Goal: Task Accomplishment & Management: Manage account settings

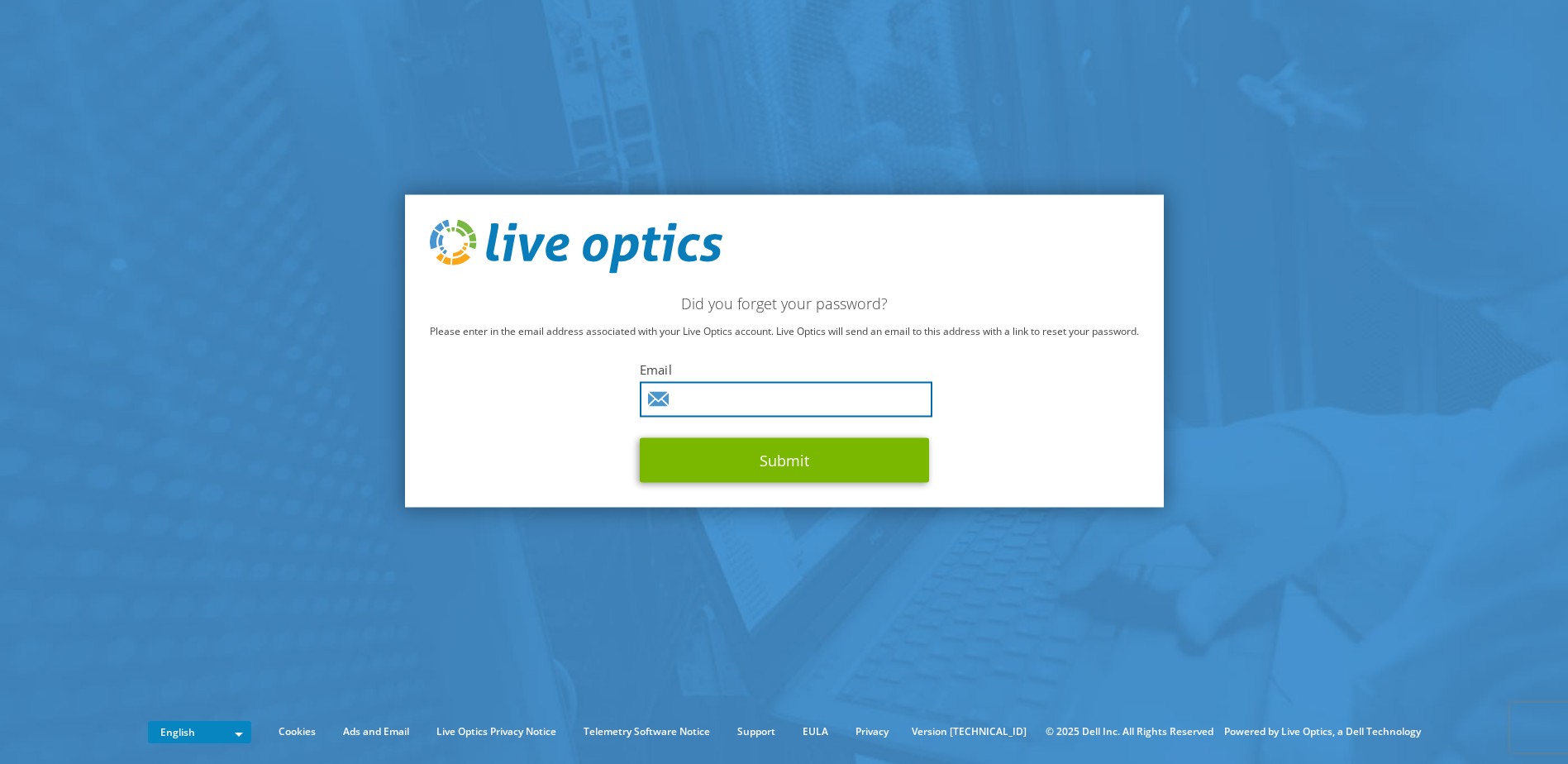
click at [741, 404] on input "text" at bounding box center [785, 400] width 293 height 36
type input "robert.freeman@gastonianc.gov"
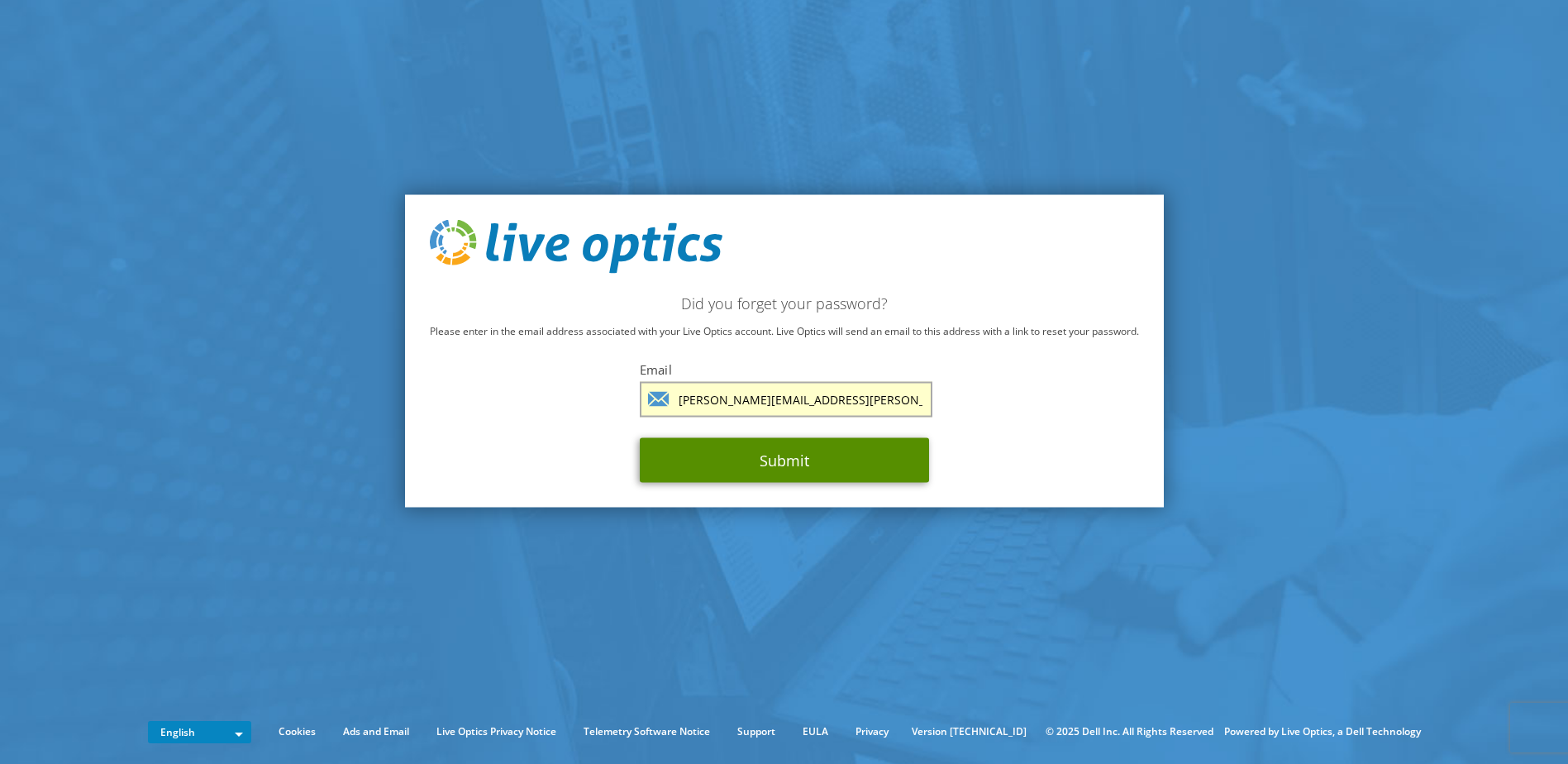
click at [769, 467] on button "Submit" at bounding box center [784, 460] width 290 height 44
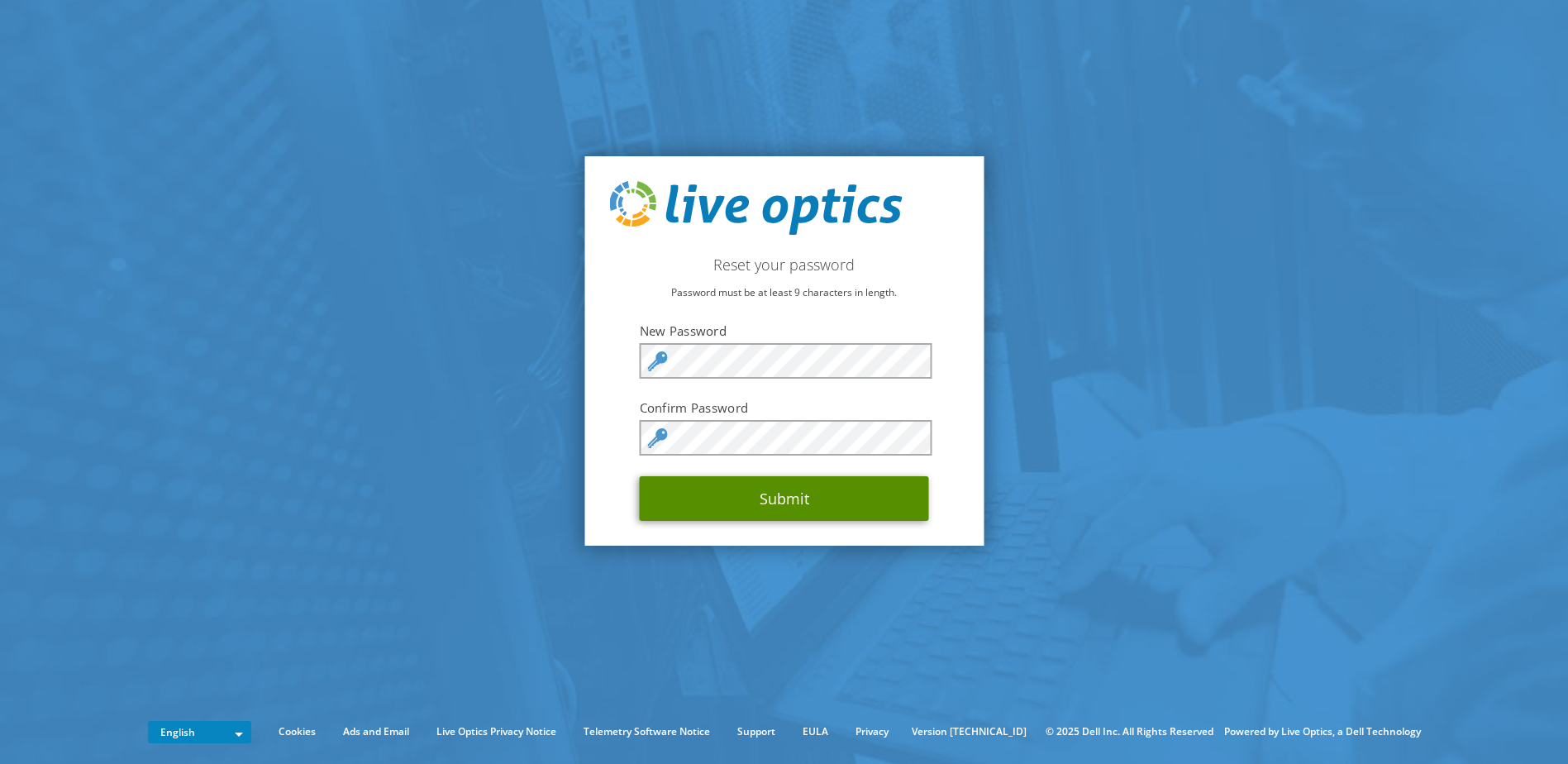
click at [772, 494] on button "Submit" at bounding box center [784, 498] width 290 height 44
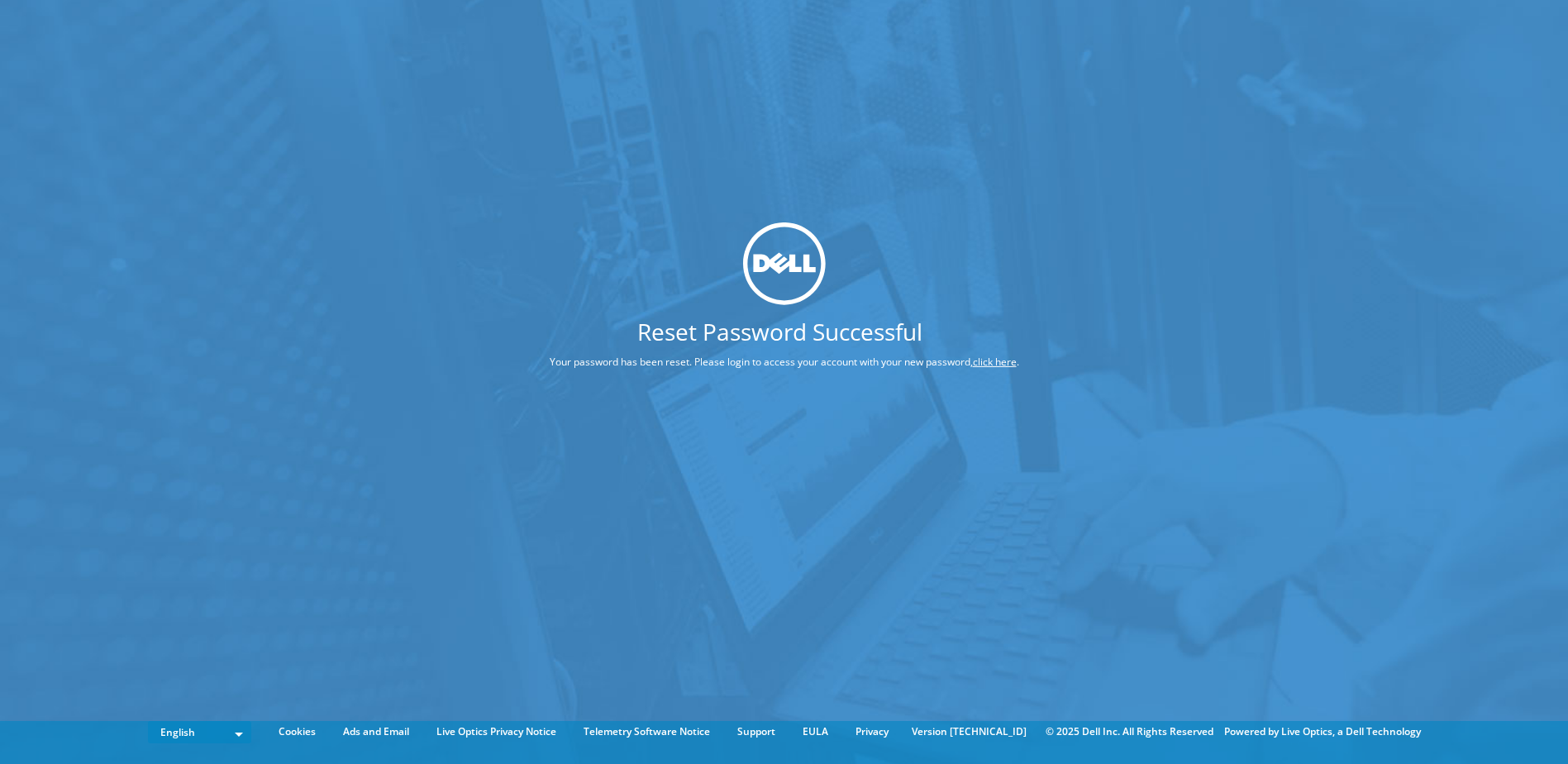
click at [999, 363] on link "click here" at bounding box center [994, 361] width 44 height 14
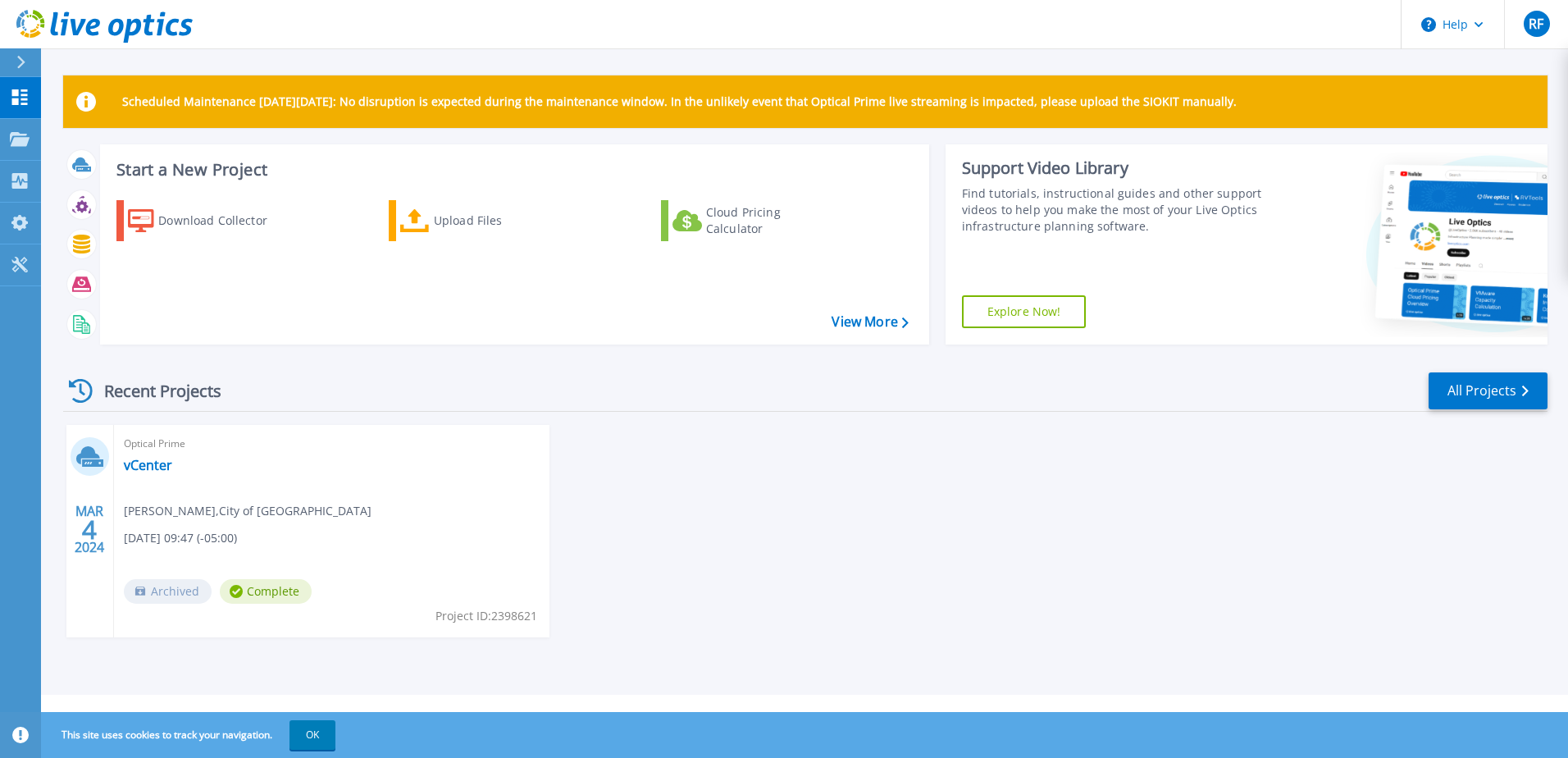
click at [14, 58] on button at bounding box center [21, 63] width 41 height 29
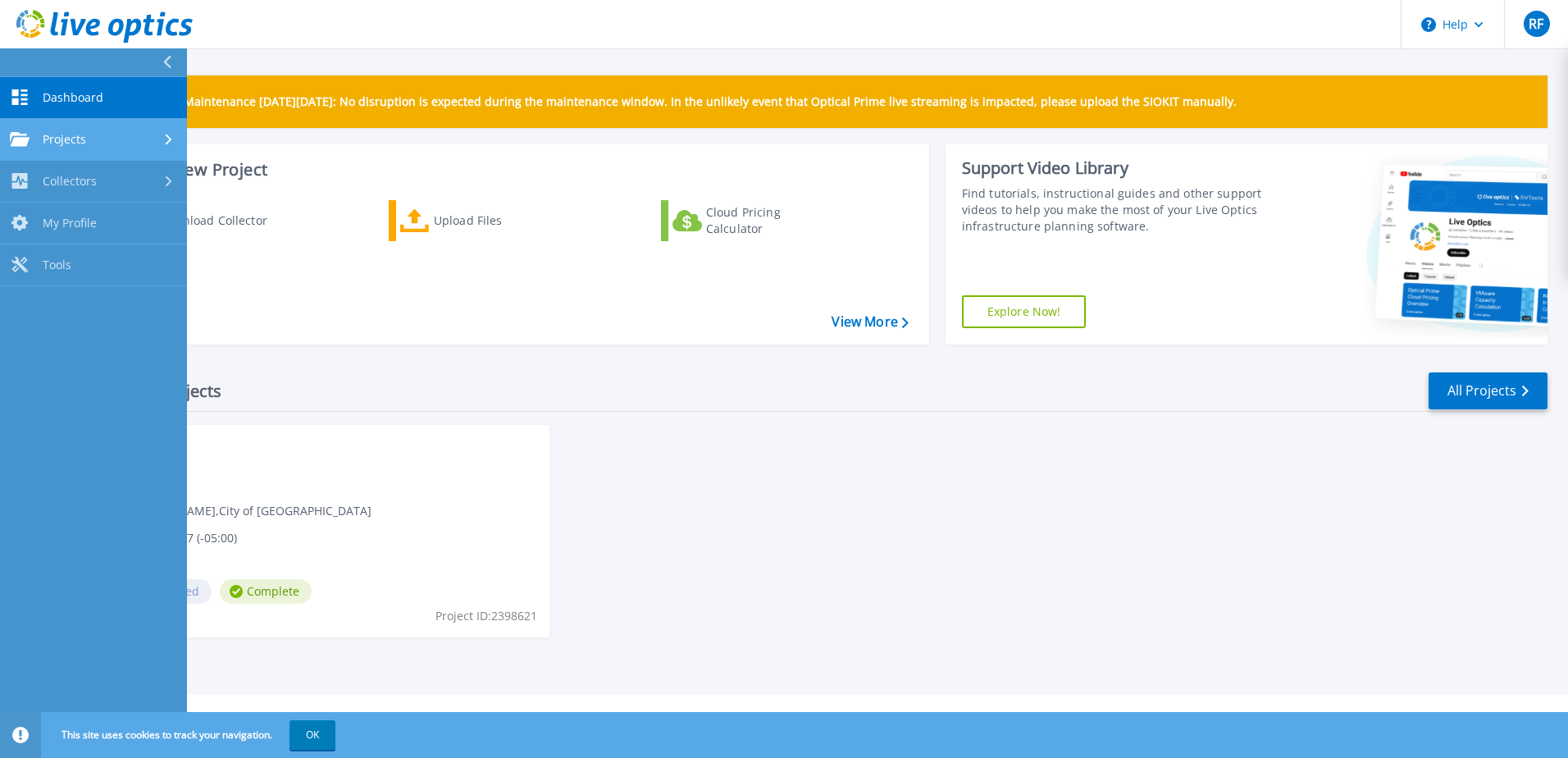
click at [31, 137] on div "Projects" at bounding box center [49, 140] width 77 height 15
click at [32, 189] on div "Collectors" at bounding box center [53, 180] width 87 height 16
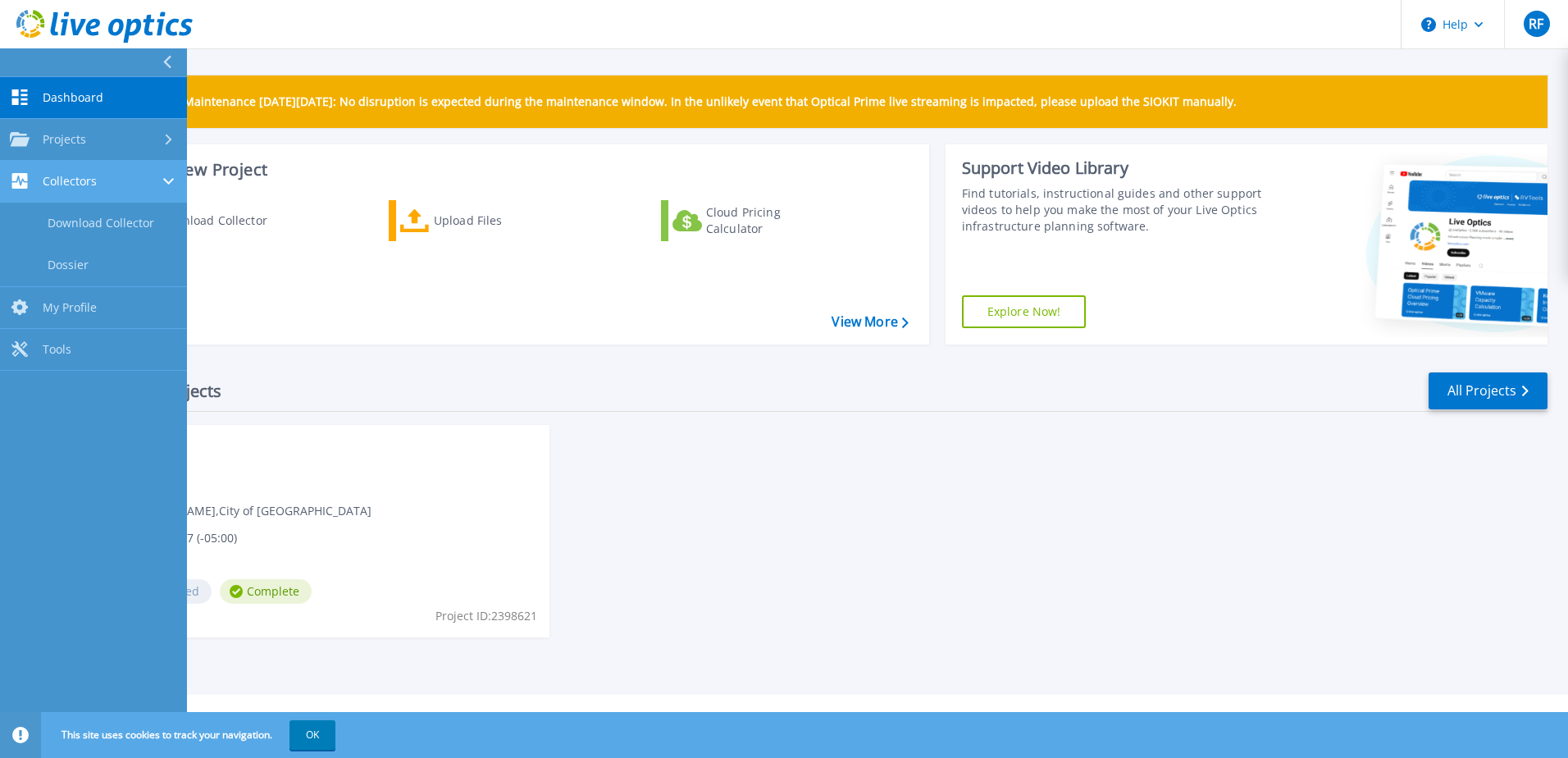
click at [32, 162] on link "Collectors Collectors" at bounding box center [93, 181] width 187 height 42
click at [868, 531] on div "[DATE] Optical Prime vCenter [PERSON_NAME] , City of [GEOGRAPHIC_DATA] [DATE] 0…" at bounding box center [799, 547] width 1498 height 246
